Goal: Task Accomplishment & Management: Use online tool/utility

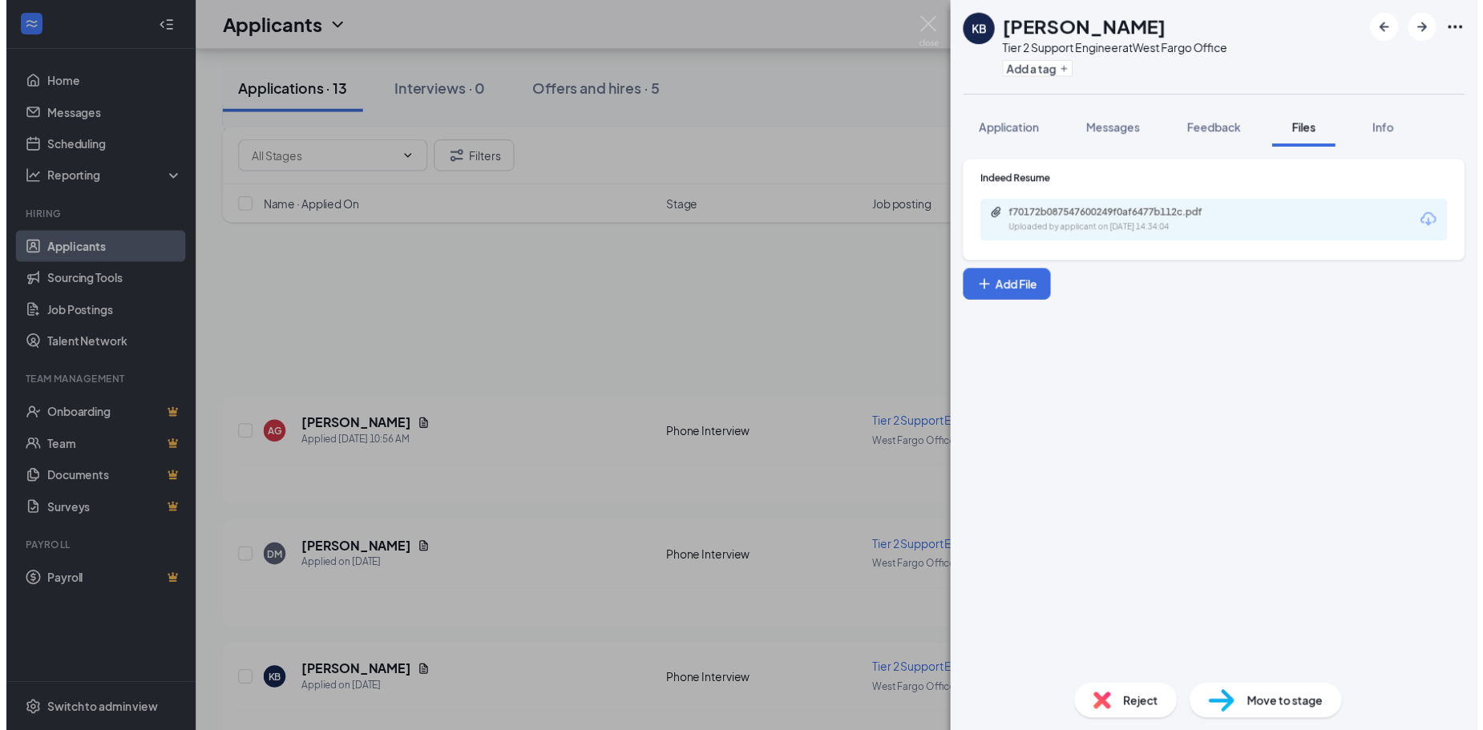
scroll to position [336, 0]
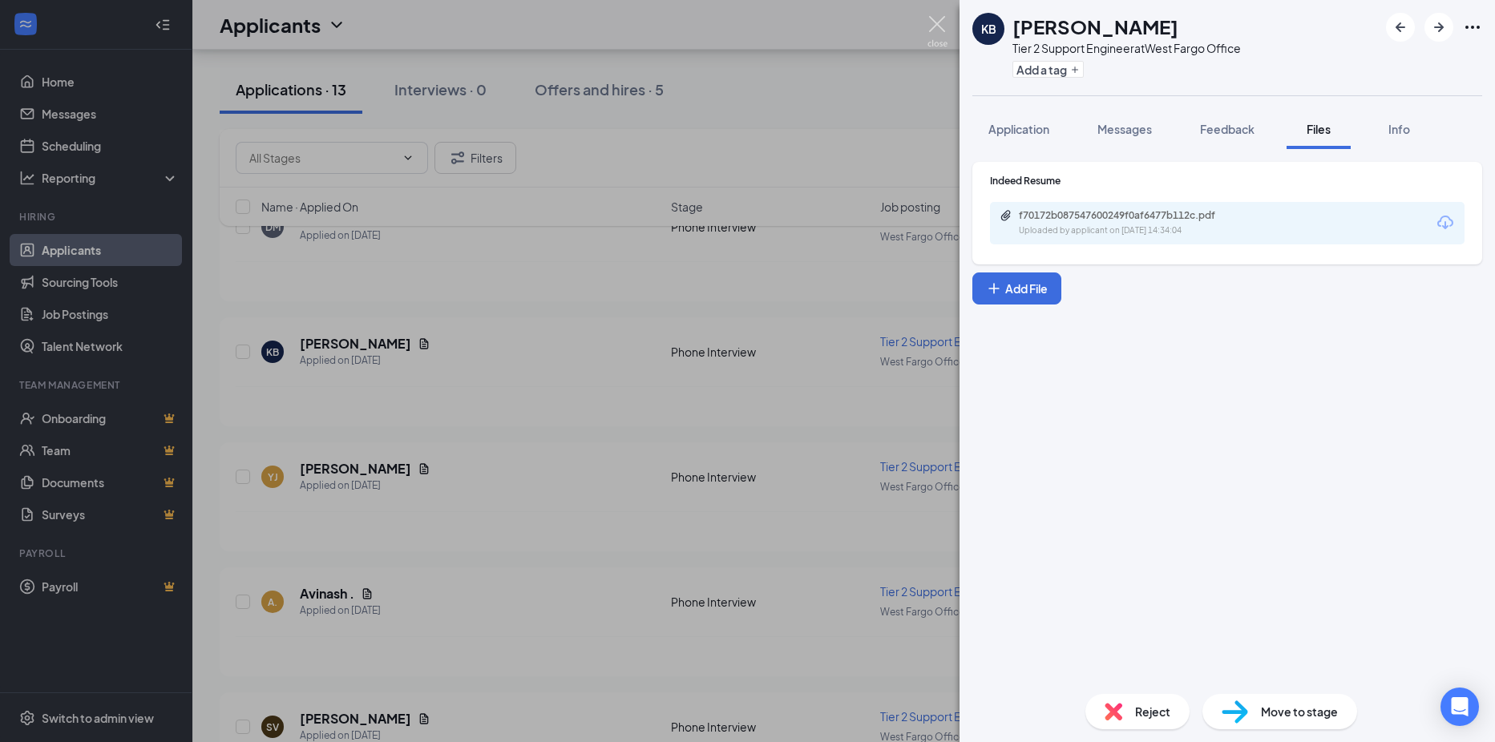
drag, startPoint x: 936, startPoint y: 20, endPoint x: 876, endPoint y: 67, distance: 77.1
click at [936, 20] on img at bounding box center [938, 31] width 20 height 31
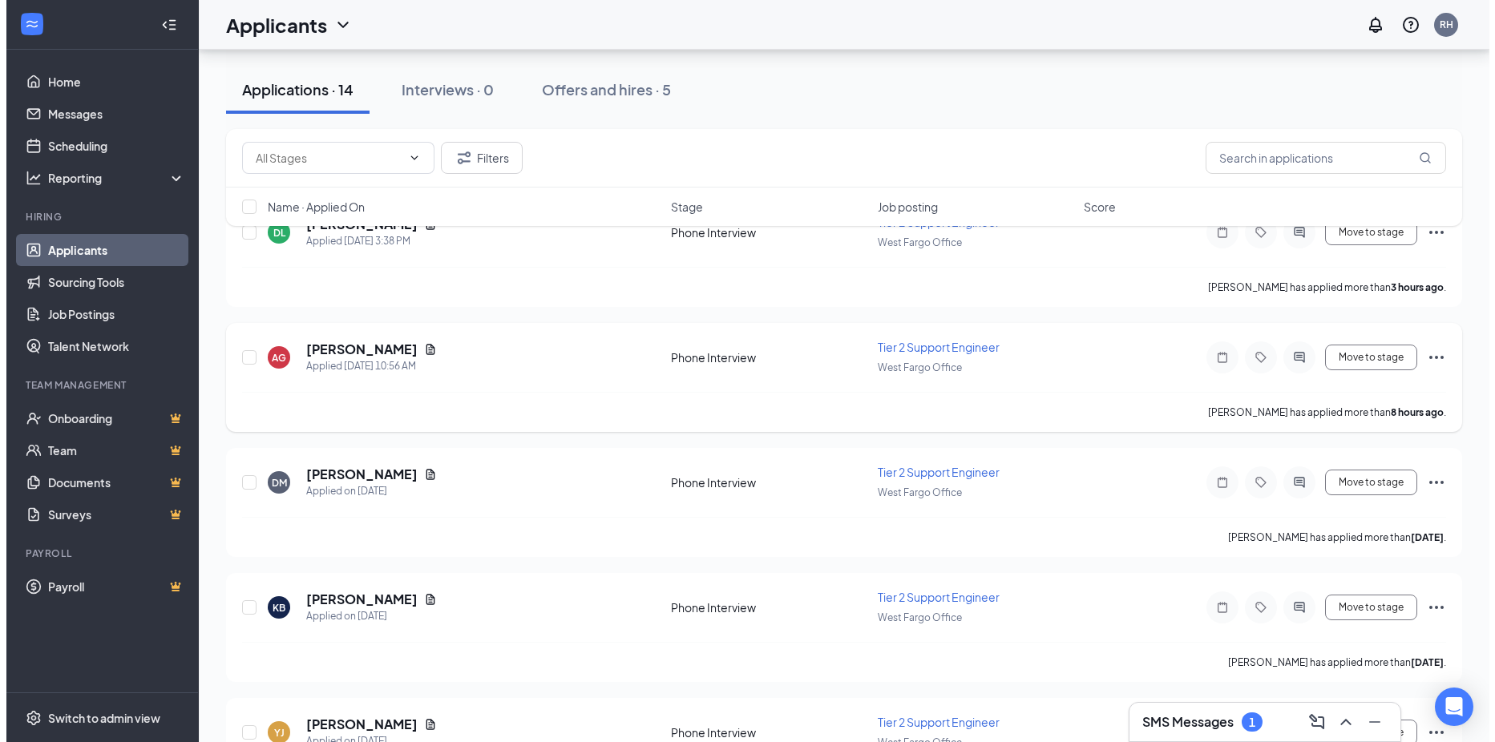
scroll to position [167, 0]
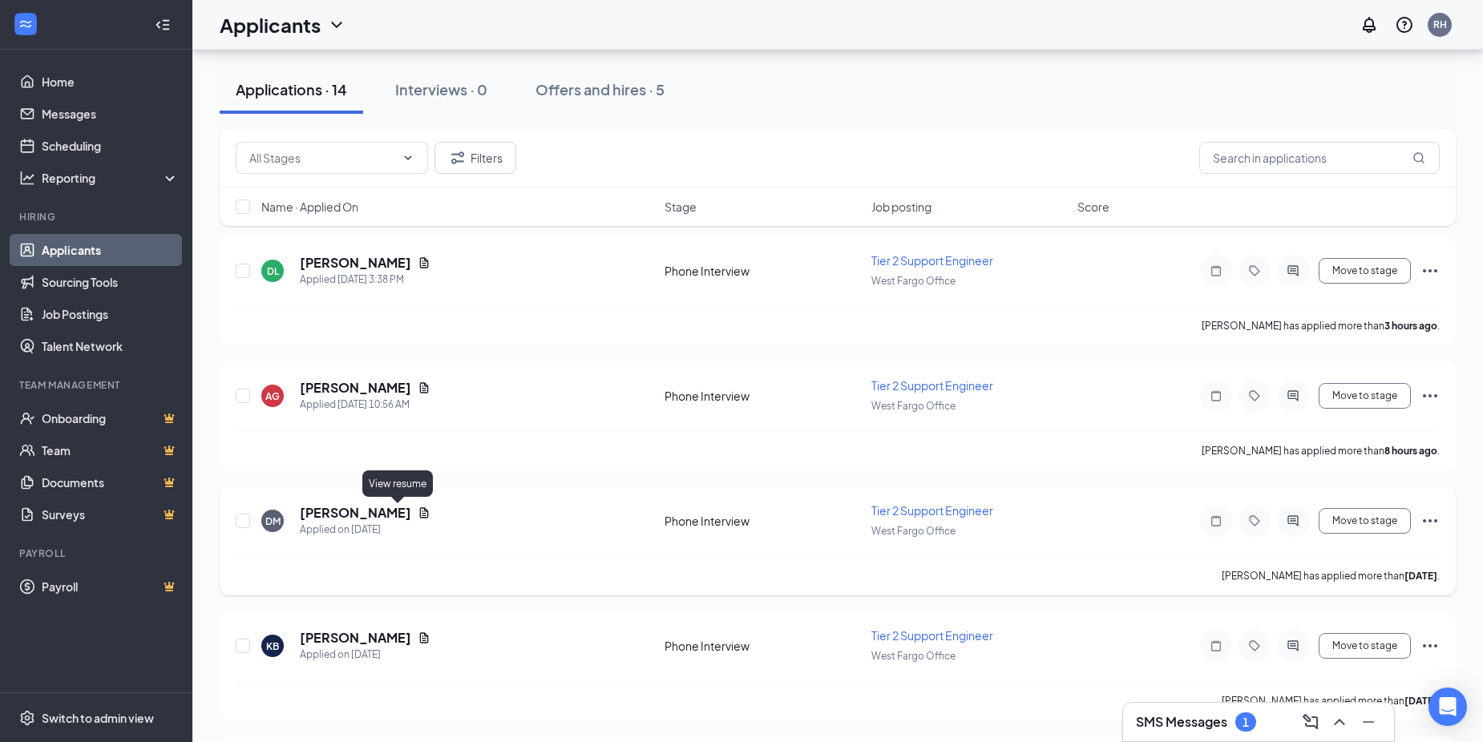
click at [420, 508] on icon "Document" at bounding box center [424, 513] width 9 height 10
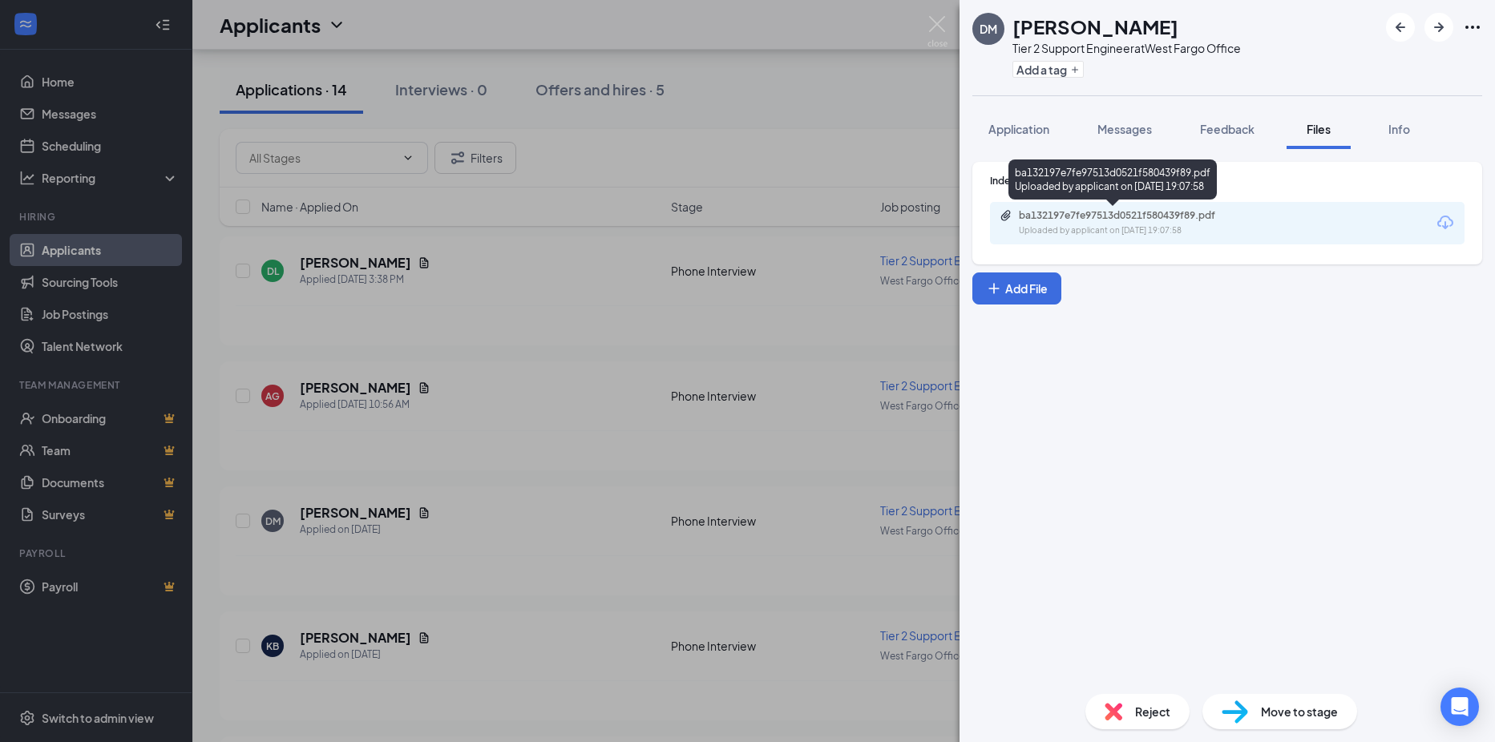
click at [1094, 223] on div "ba132197e7fe97513d0521f580439f89.pdf Uploaded by applicant on [DATE] 19:07:58" at bounding box center [1130, 223] width 260 height 28
click at [419, 386] on div "[PERSON_NAME] Tier 2 Support Engineer at [GEOGRAPHIC_DATA] Office Add a tag App…" at bounding box center [747, 371] width 1495 height 742
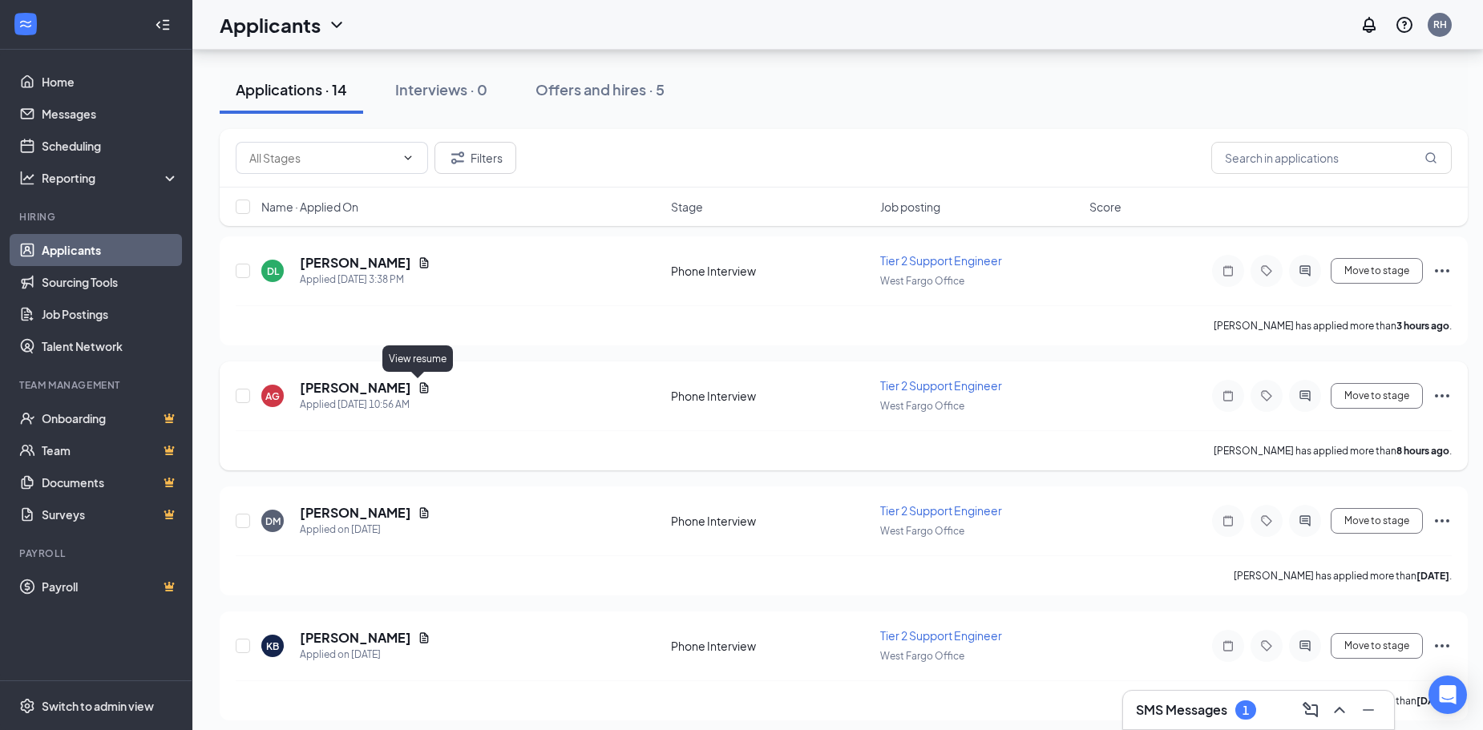
click at [420, 388] on icon "Document" at bounding box center [424, 387] width 9 height 10
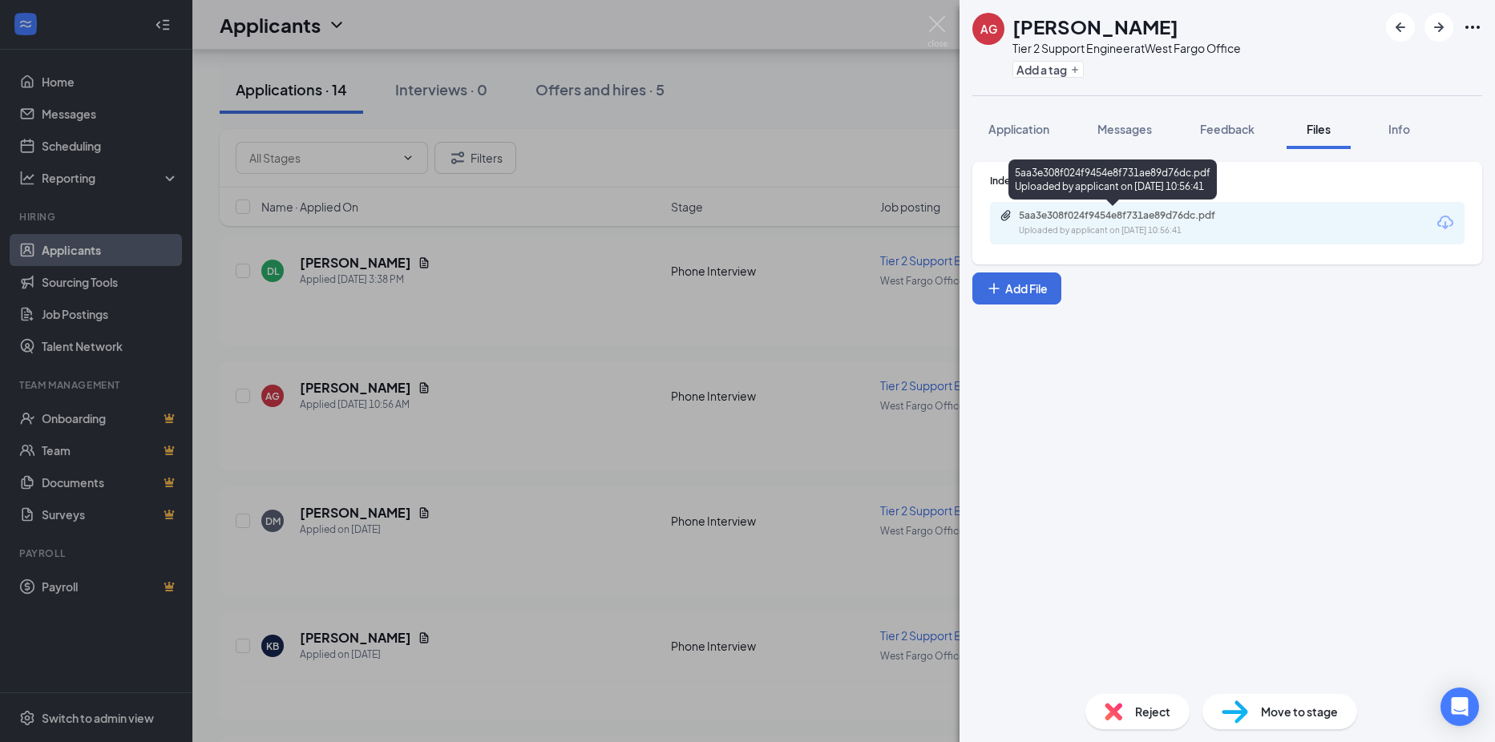
click at [1172, 216] on div "5aa3e308f024f9454e8f731ae89d76dc.pdf" at bounding box center [1131, 215] width 224 height 13
click at [424, 263] on div "AG [PERSON_NAME] Tier 2 Support Engineer at [GEOGRAPHIC_DATA] Office Add a tag …" at bounding box center [747, 371] width 1495 height 742
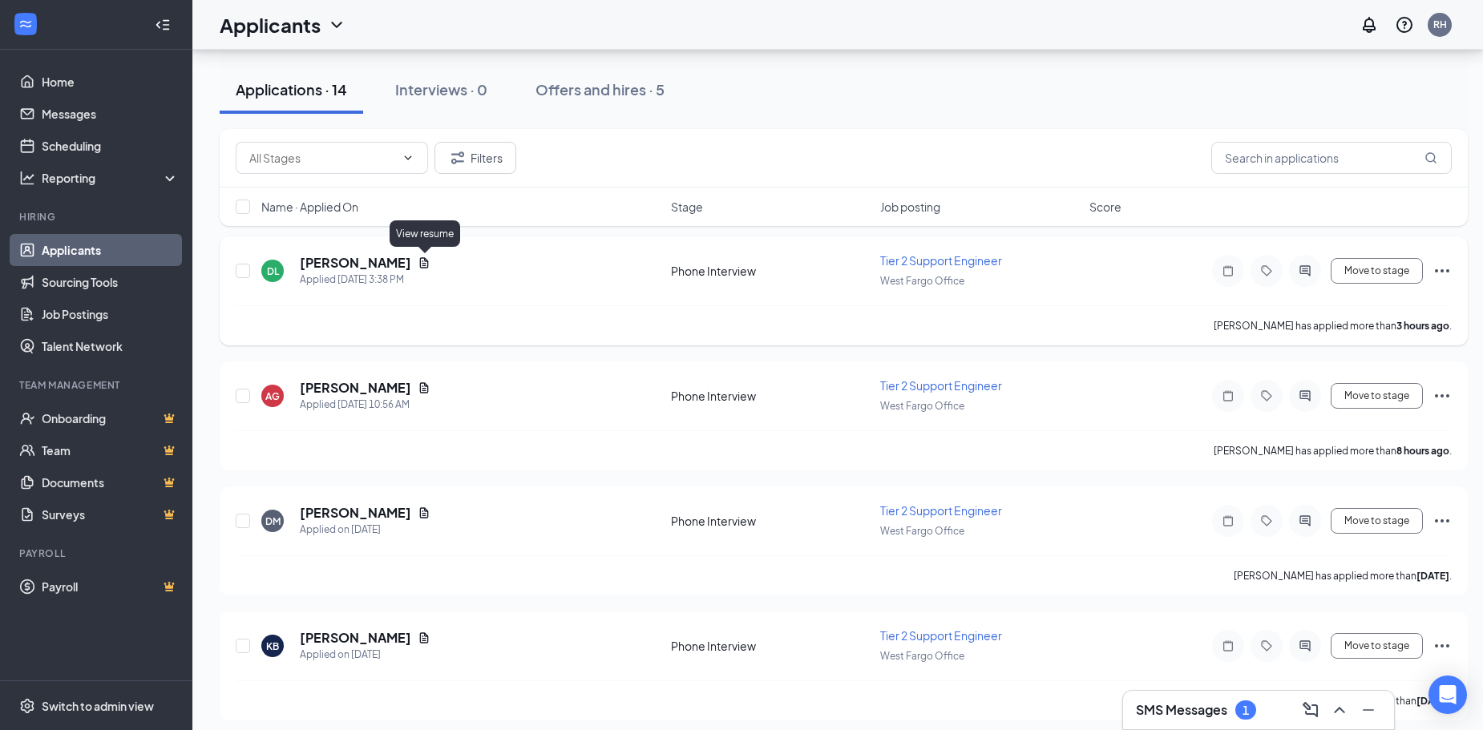
click at [424, 265] on icon "Document" at bounding box center [424, 262] width 9 height 10
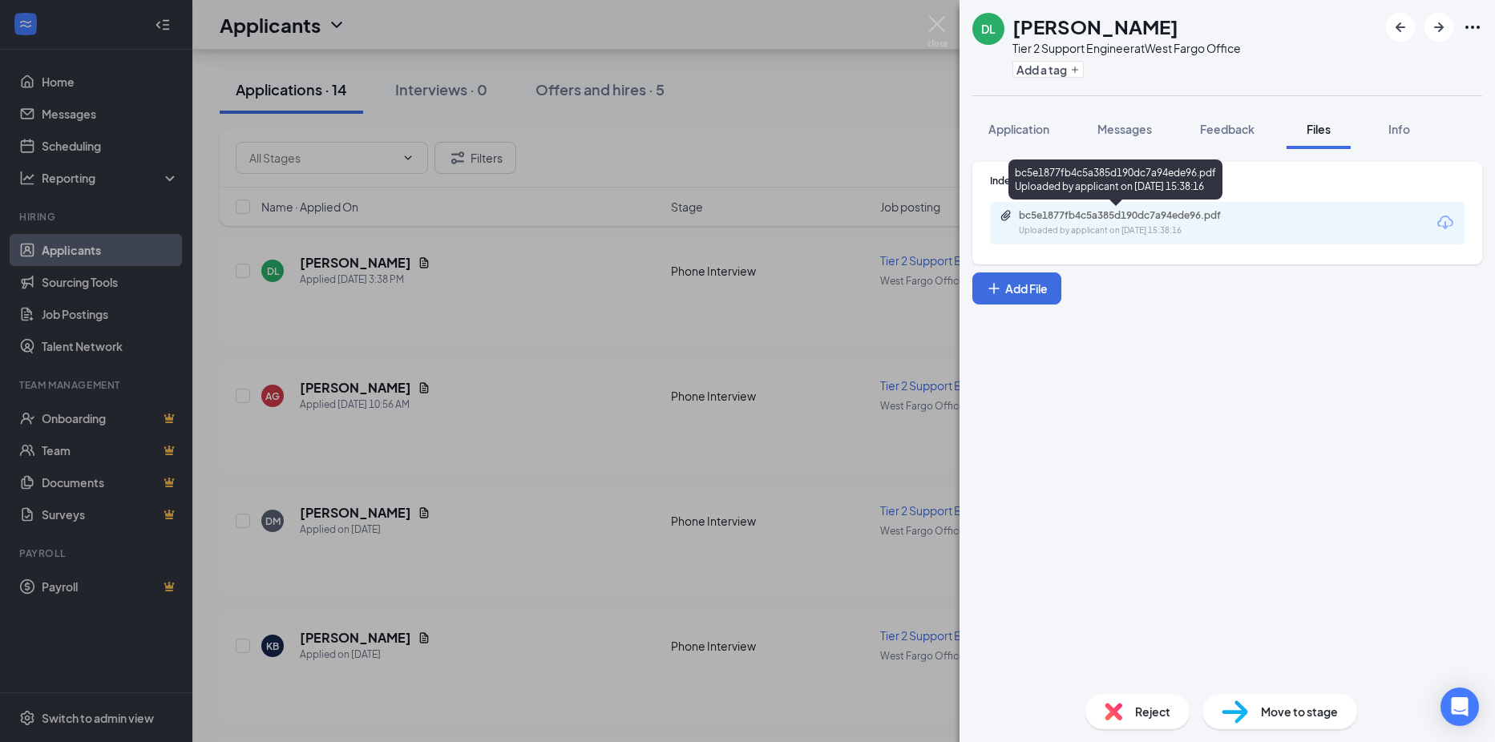
click at [1097, 216] on div "bc5e1877fb4c5a385d190dc7a94ede96.pdf" at bounding box center [1131, 215] width 224 height 13
click at [430, 264] on div "DL [PERSON_NAME] Tier 2 Support Engineer at [GEOGRAPHIC_DATA] Office Add a tag …" at bounding box center [747, 371] width 1495 height 742
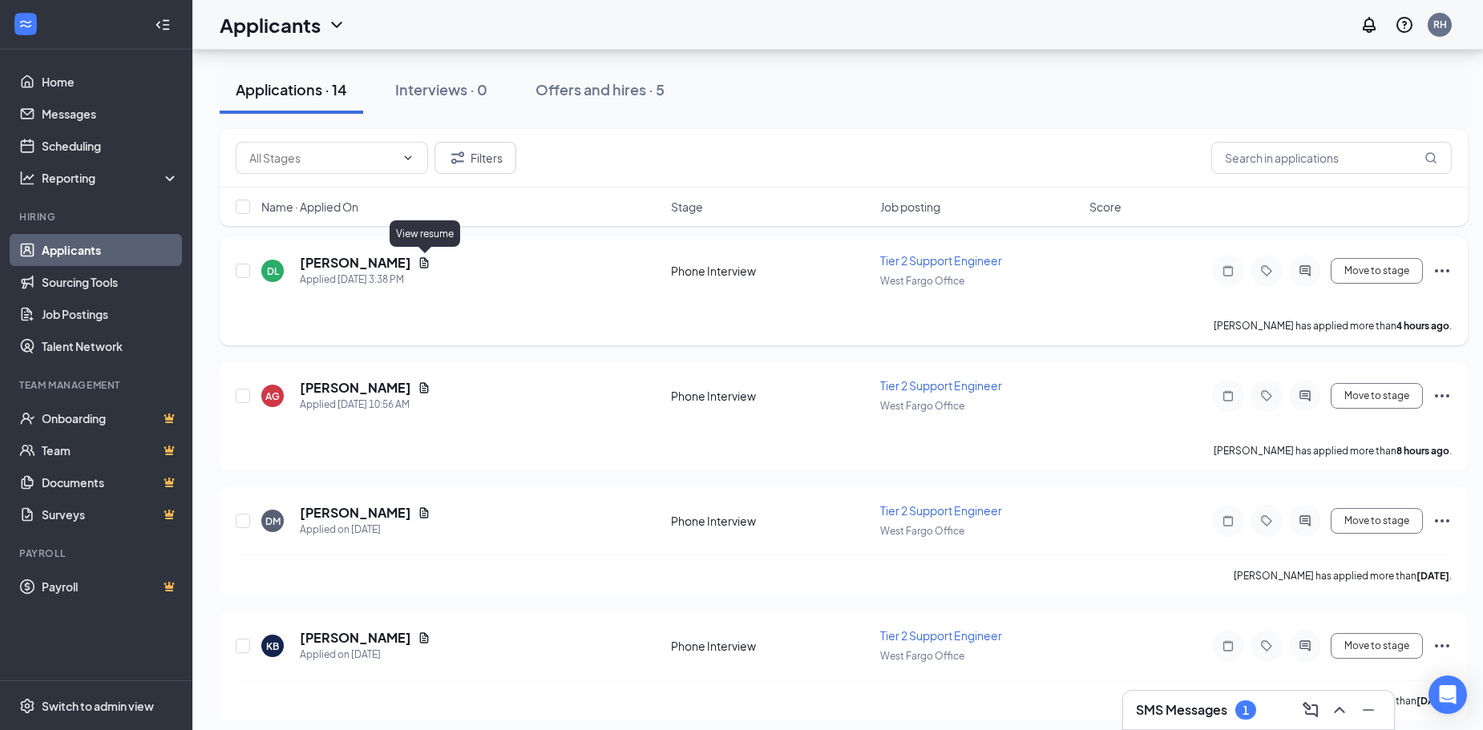
click at [430, 264] on icon "Document" at bounding box center [424, 263] width 13 height 13
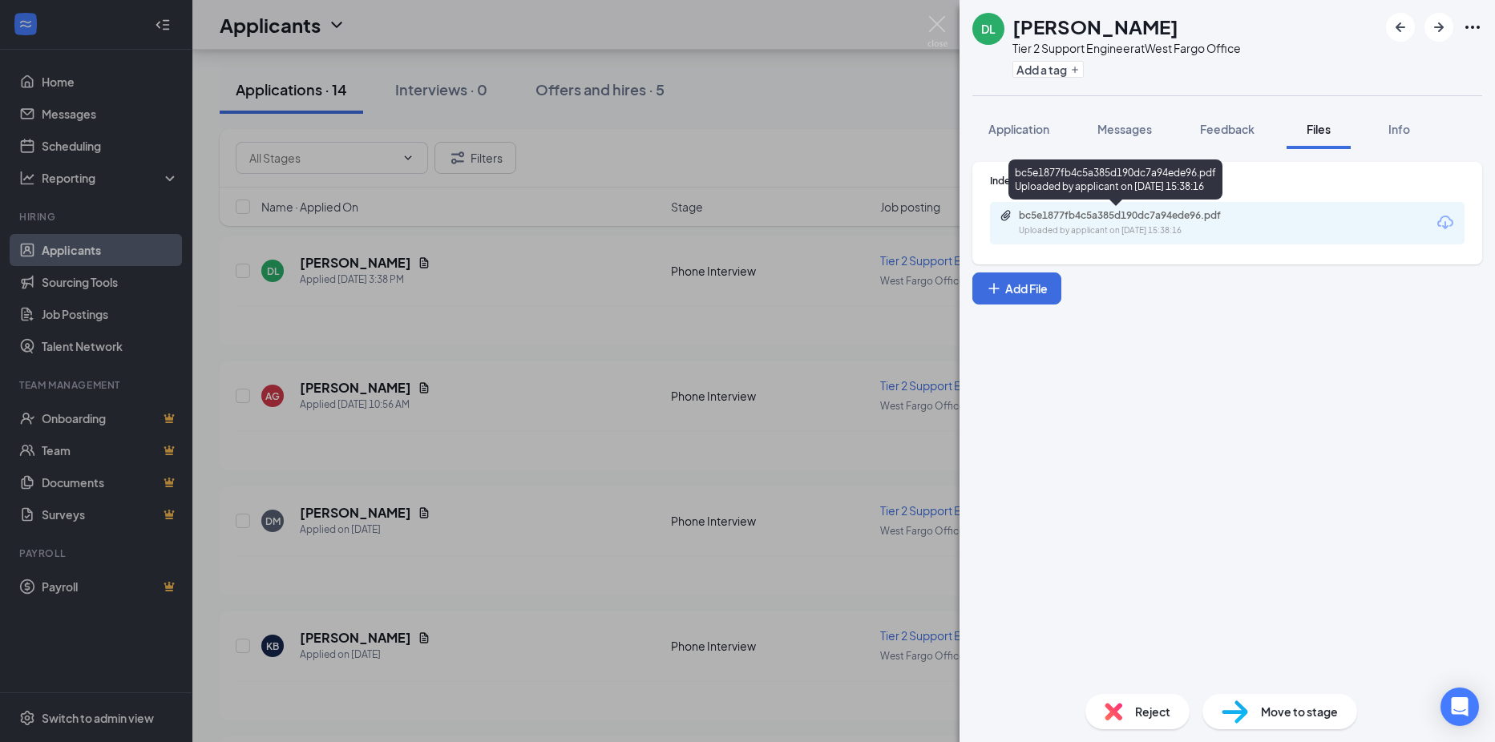
click at [1038, 221] on div "bc5e1877fb4c5a385d190dc7a94ede96.pdf" at bounding box center [1131, 215] width 224 height 13
